Goal: Find specific page/section: Find specific page/section

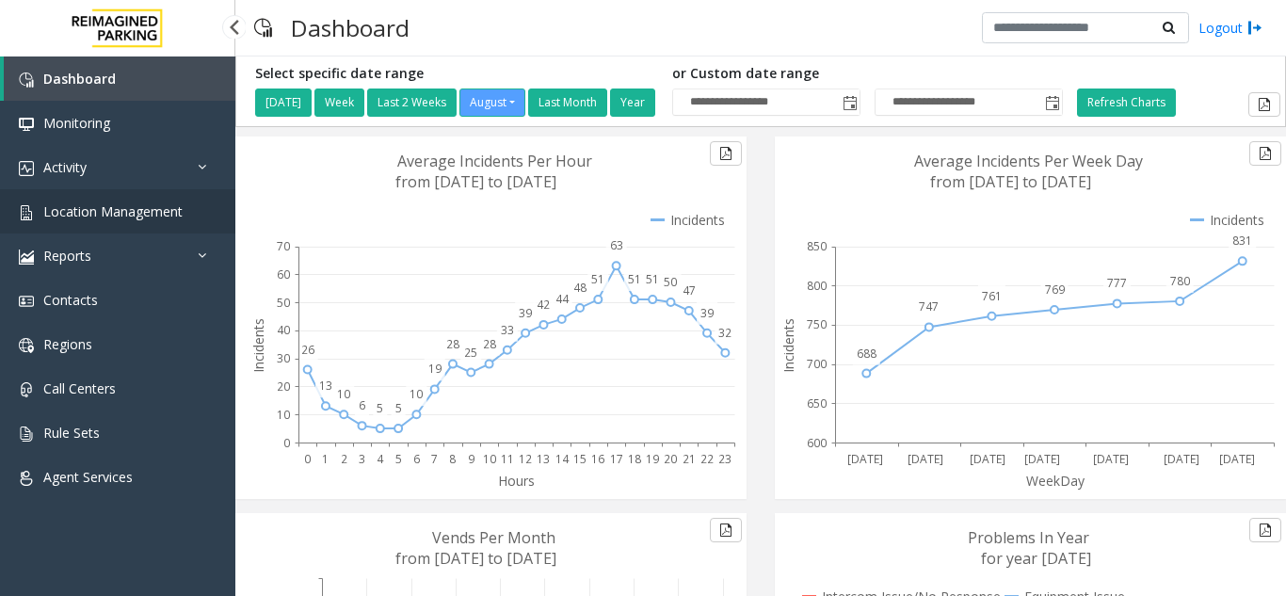
click at [131, 208] on span "Location Management" at bounding box center [112, 211] width 139 height 18
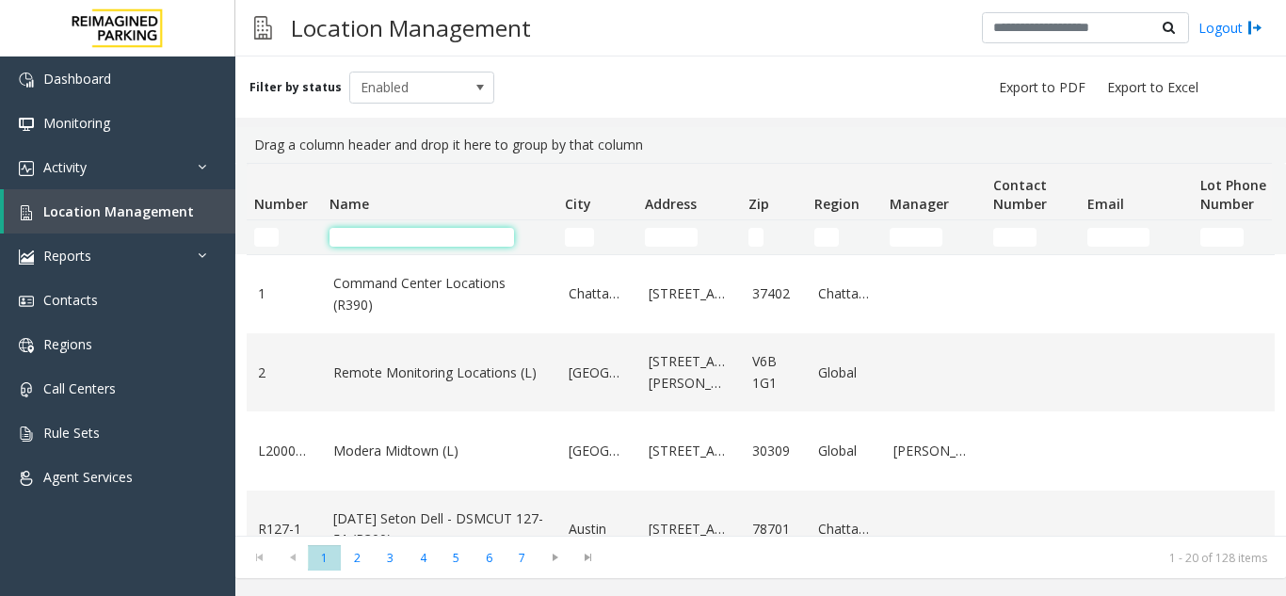
drag, startPoint x: 380, startPoint y: 239, endPoint x: 467, endPoint y: 218, distance: 89.1
click at [407, 232] on input "Name Filter" at bounding box center [421, 237] width 185 height 19
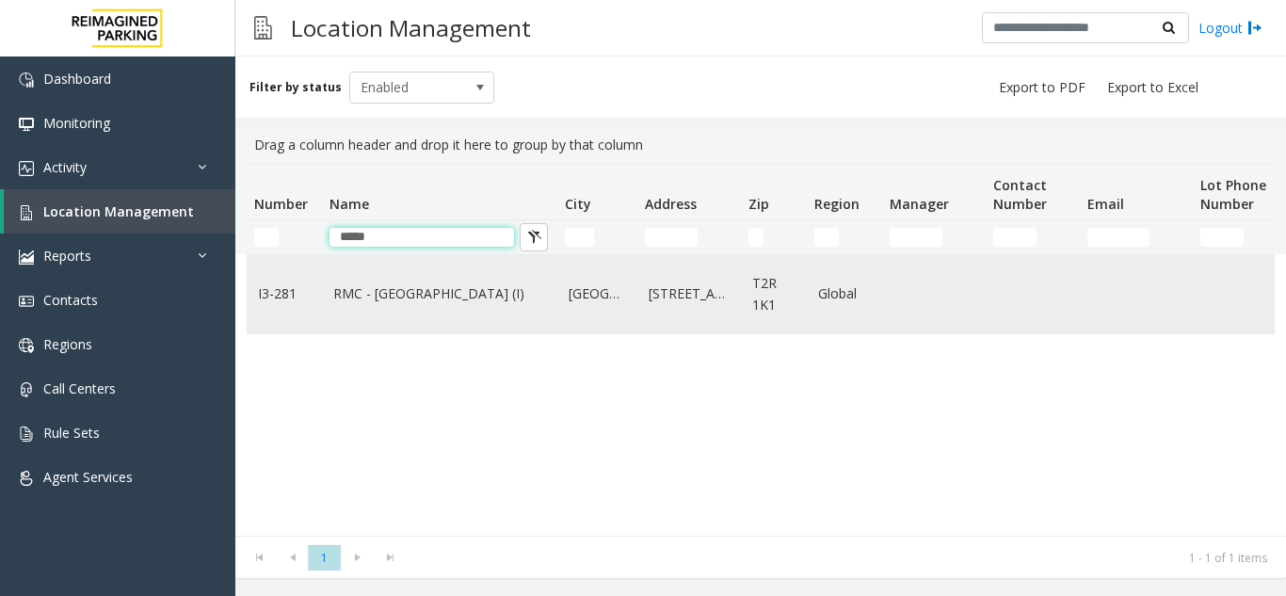
type input "*****"
click at [407, 295] on link "RMC - [GEOGRAPHIC_DATA] (I)" at bounding box center [439, 293] width 213 height 21
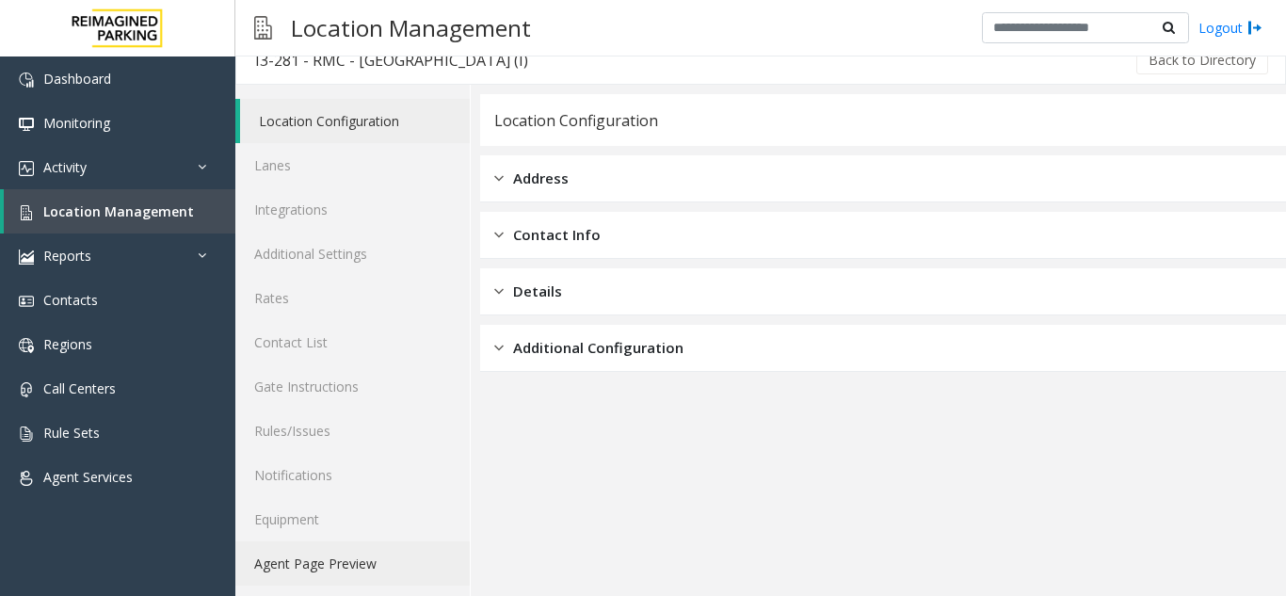
scroll to position [24, 0]
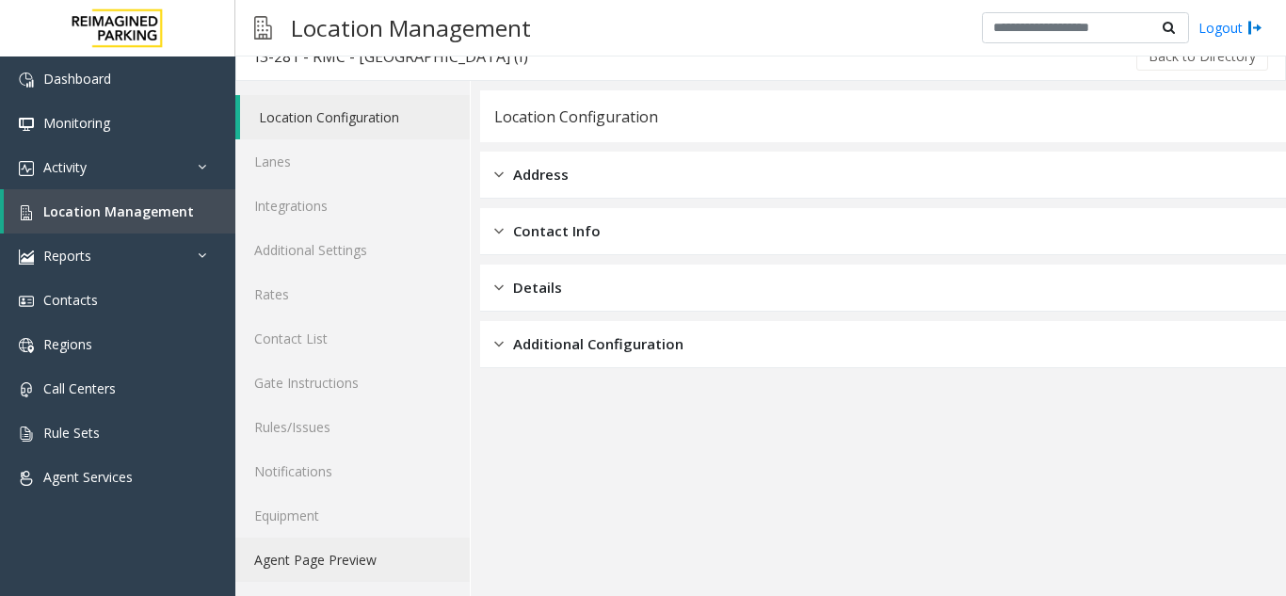
click at [343, 553] on link "Agent Page Preview" at bounding box center [352, 560] width 234 height 44
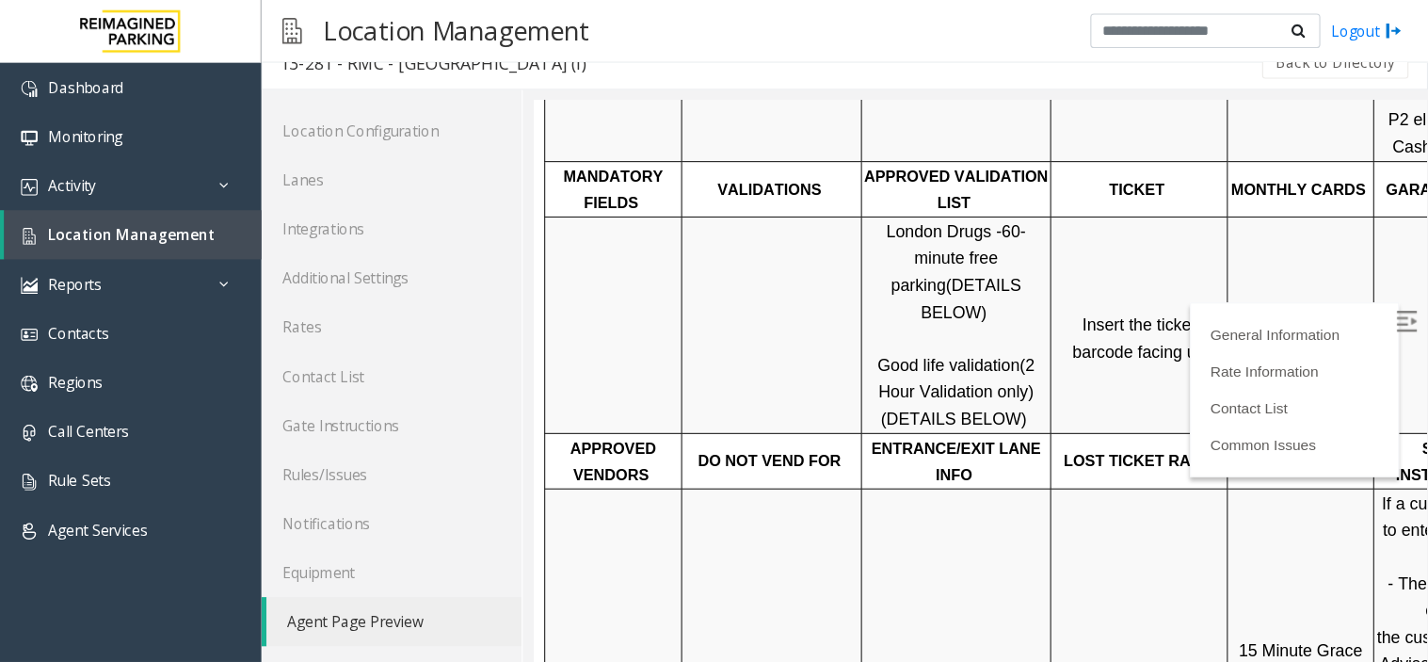
scroll to position [565, 0]
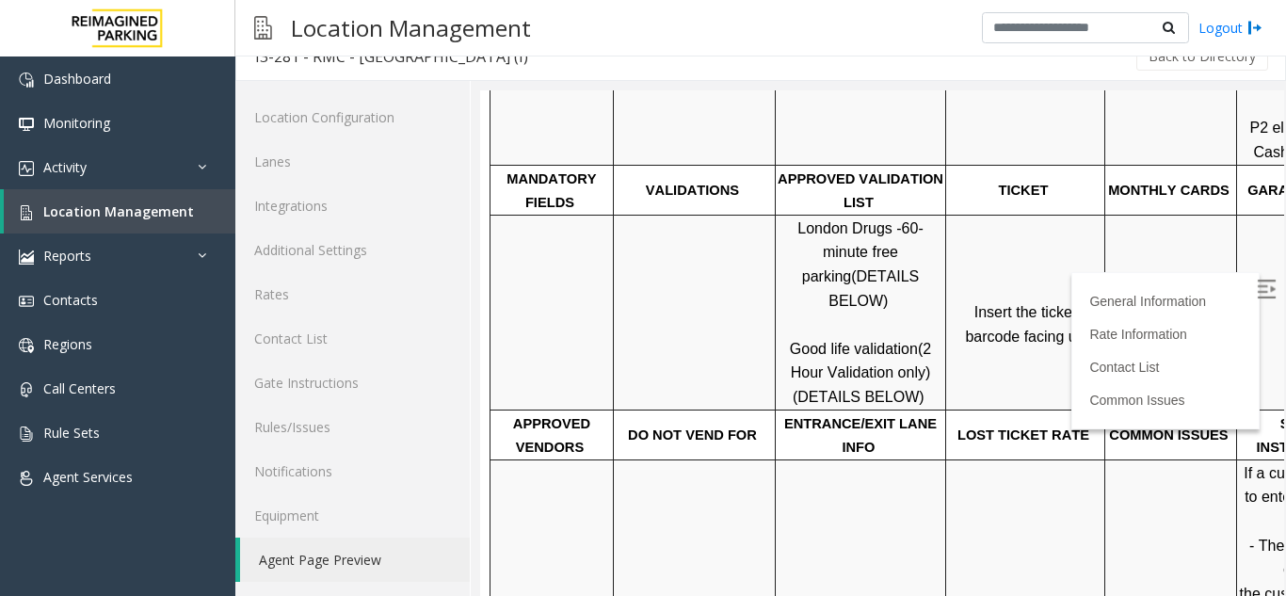
click at [675, 90] on td "Server: IMP003-0281-ZMS-MRV-WS1" at bounding box center [695, 43] width 162 height 243
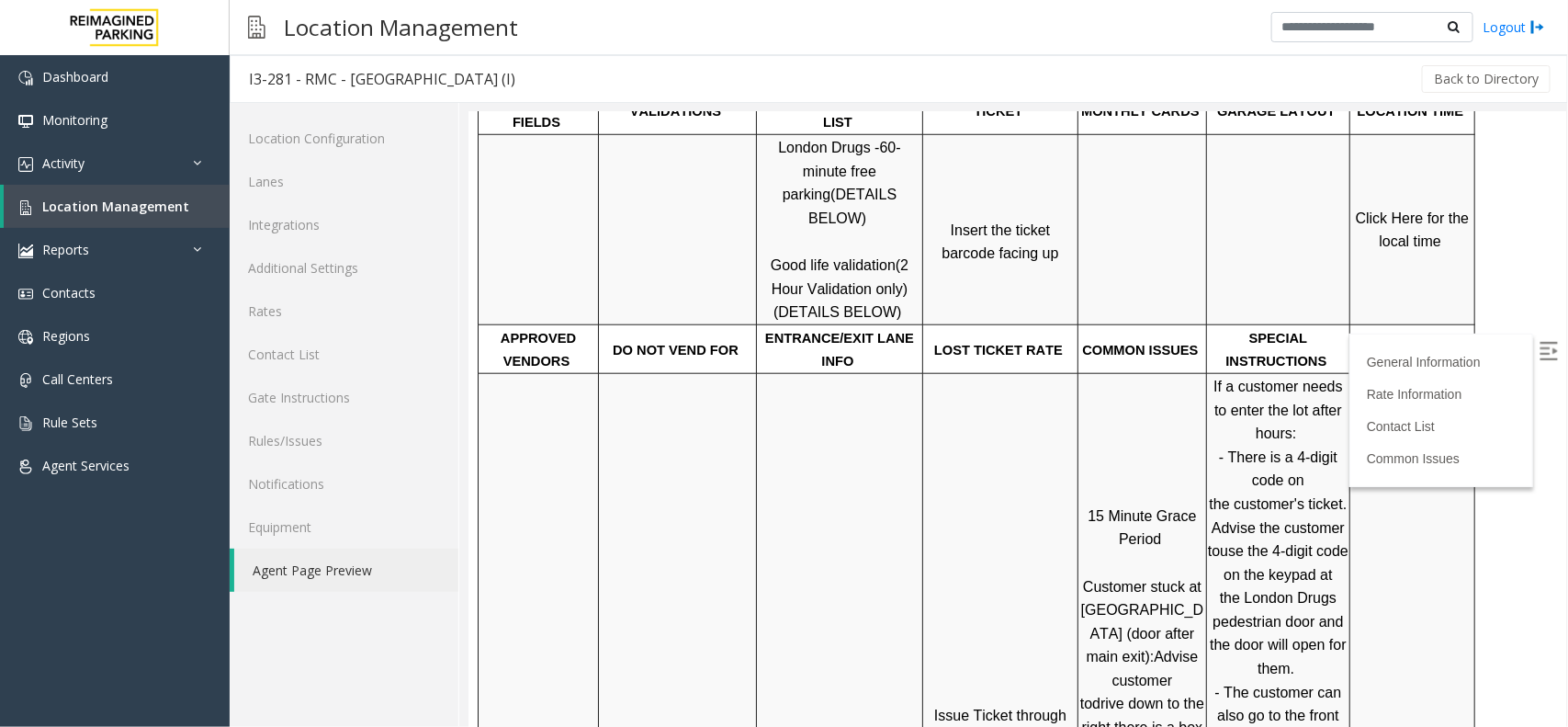
scroll to position [691, 0]
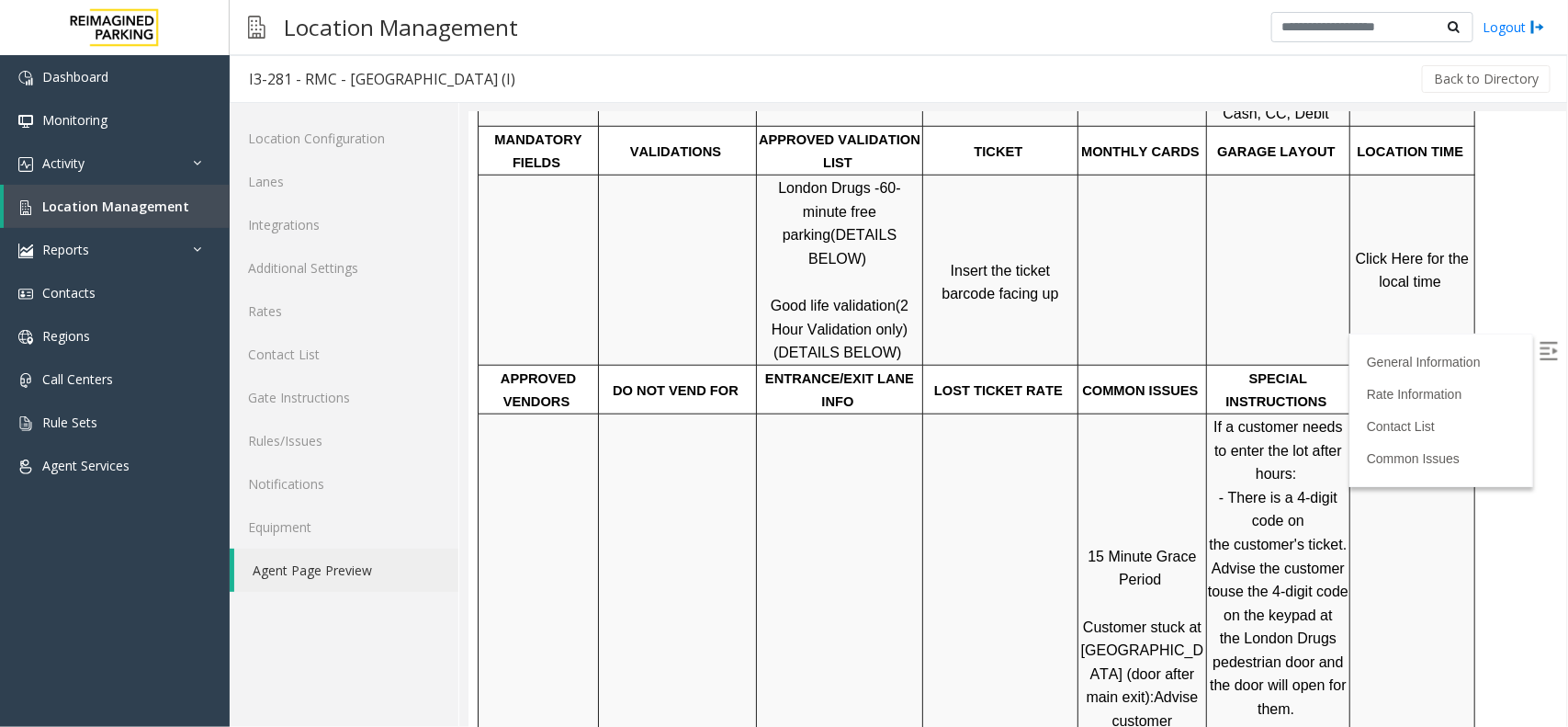
click at [1254, 250] on span "Click Here for the local time" at bounding box center [1414, 269] width 118 height 39
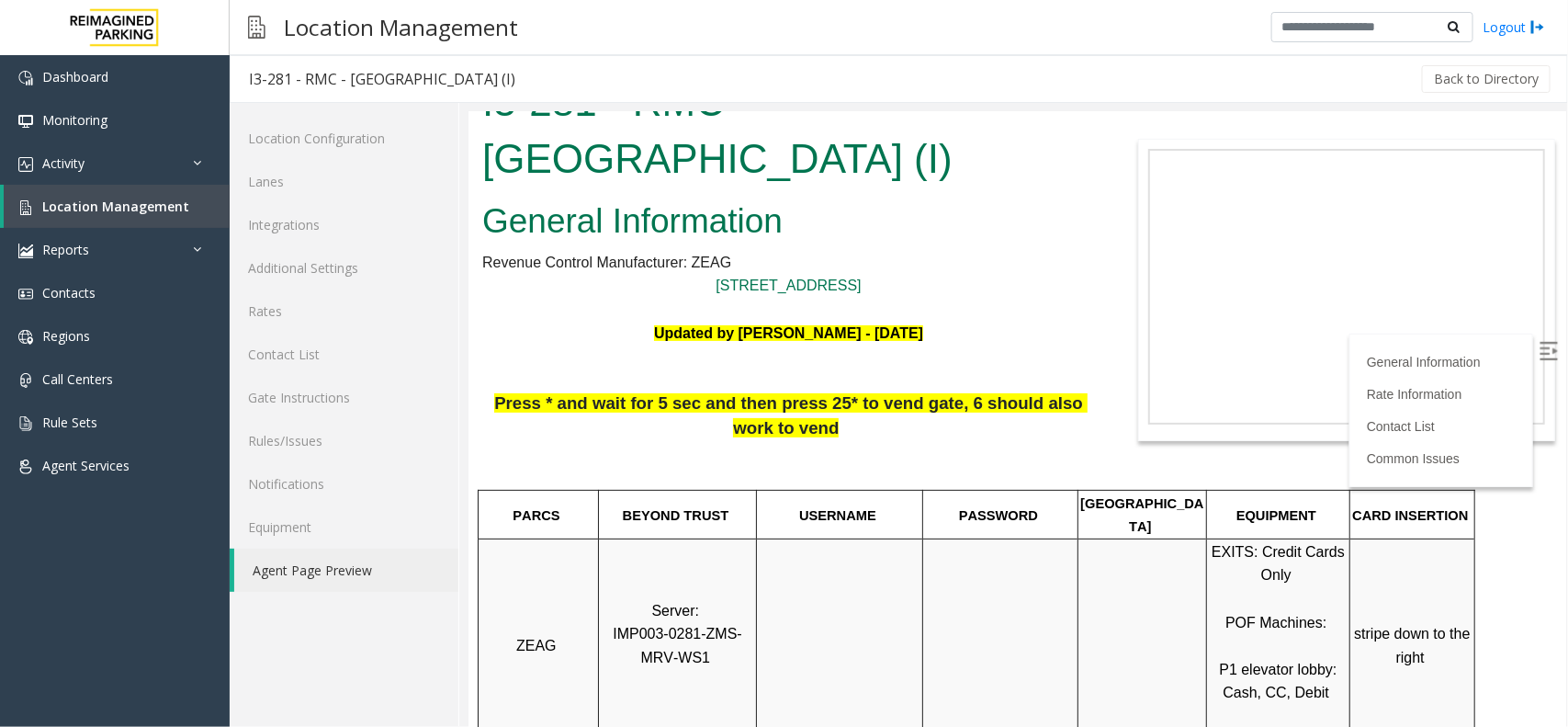
scroll to position [0, 0]
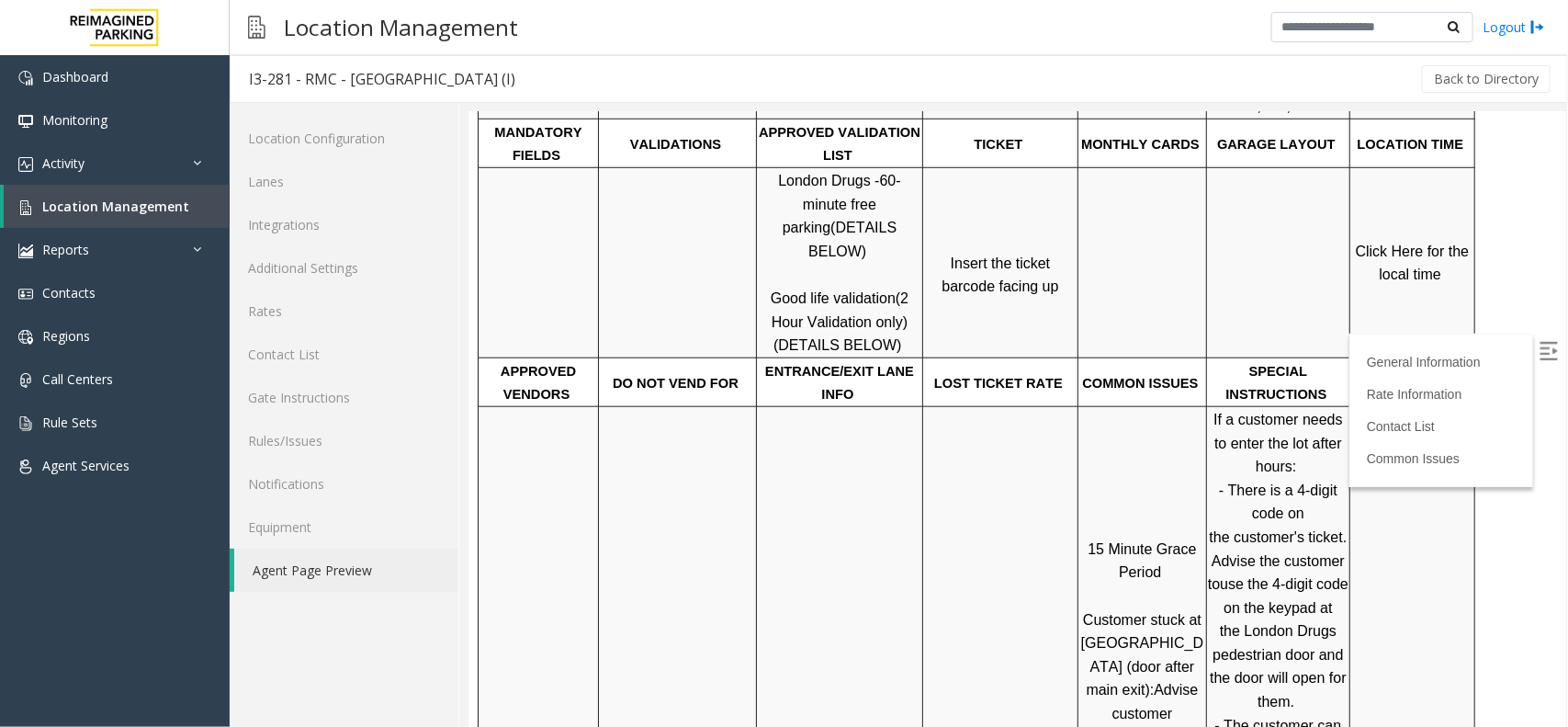
scroll to position [689, 0]
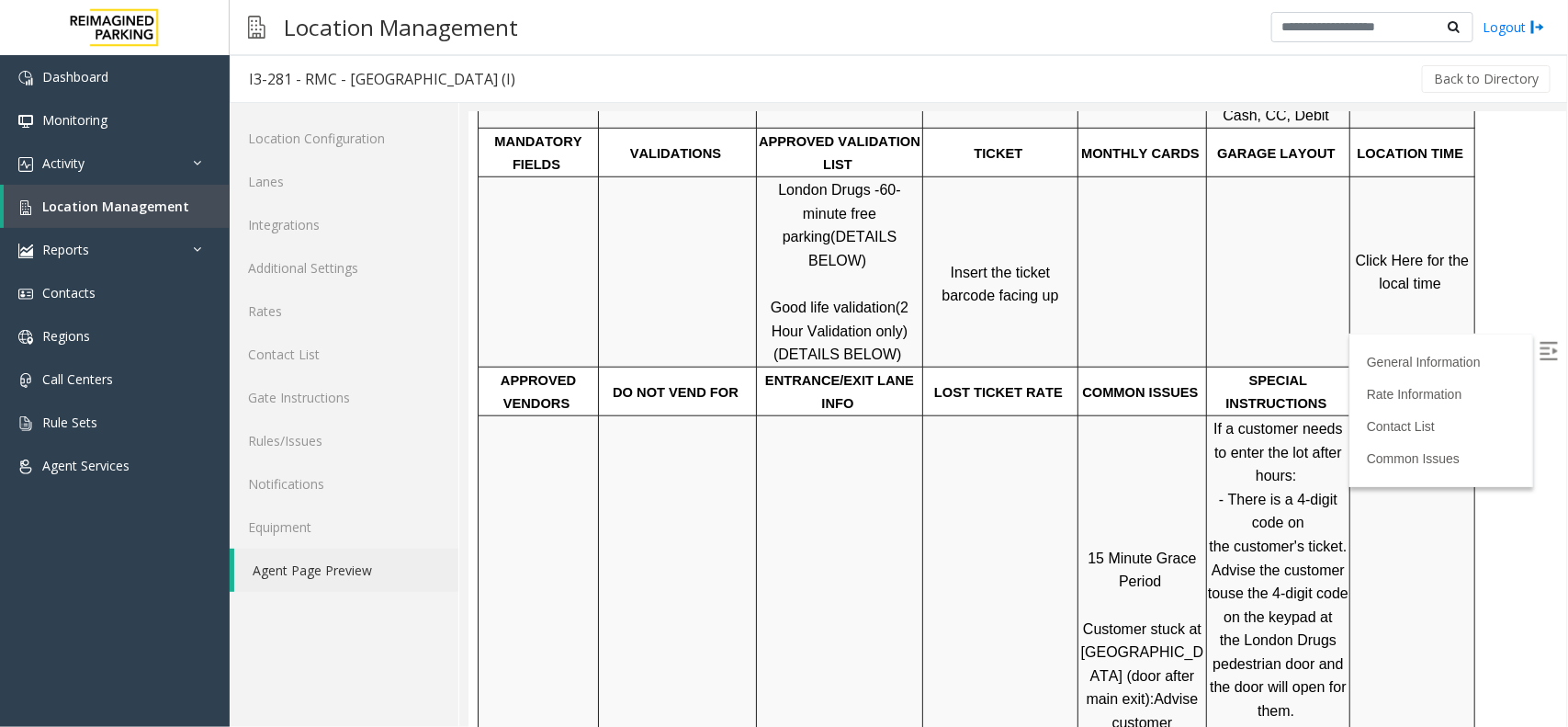
click at [1409, 254] on span "Click Here for the local time" at bounding box center [1414, 271] width 118 height 39
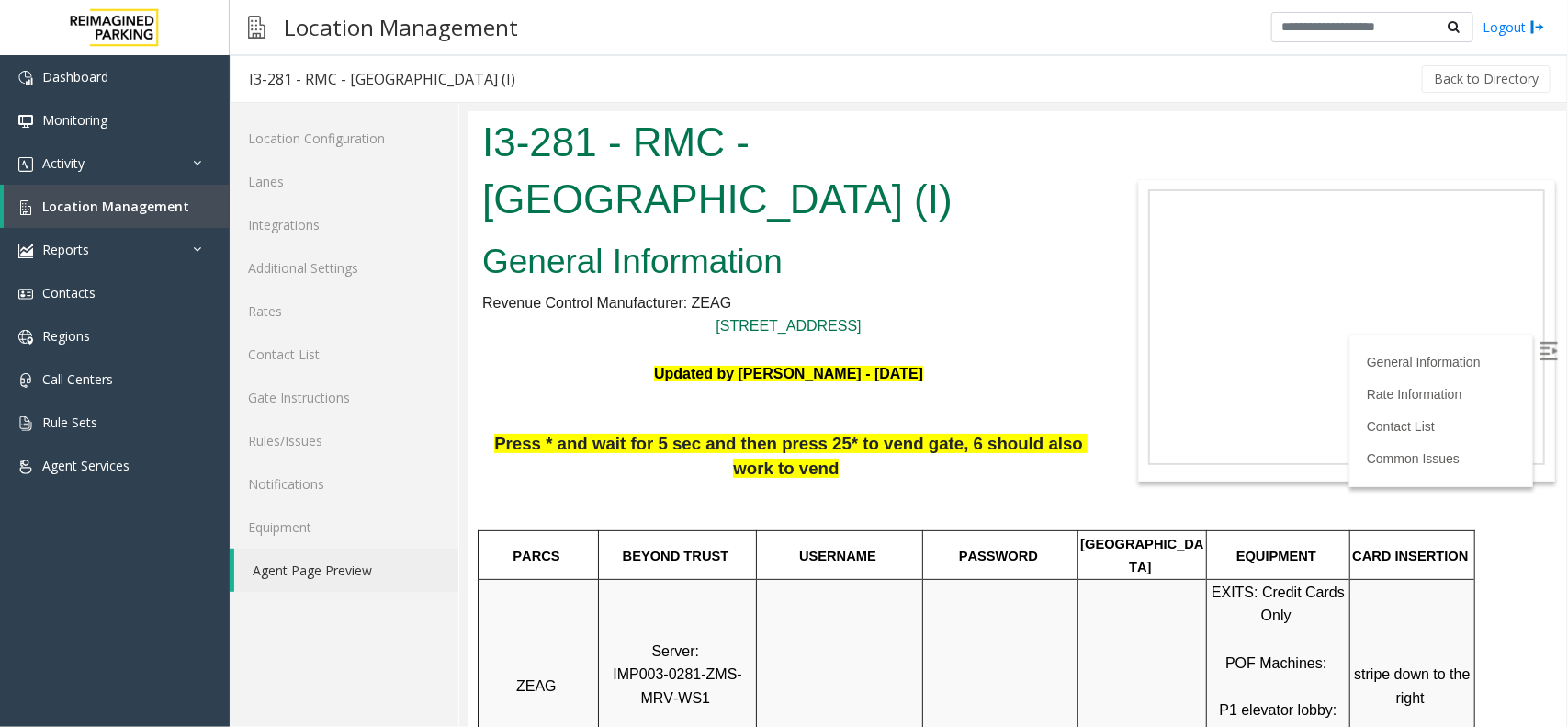
scroll to position [0, 0]
